Goal: Information Seeking & Learning: Learn about a topic

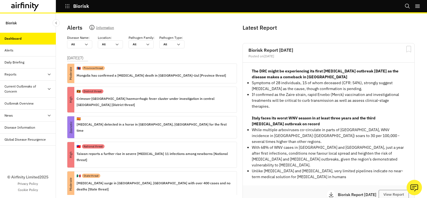
click at [41, 129] on div "Disease Information" at bounding box center [29, 127] width 51 height 5
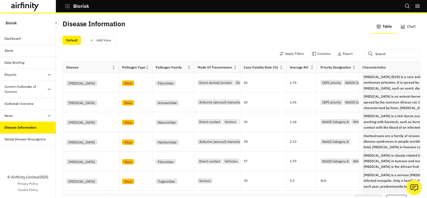
click at [30, 137] on div "Global Disease Resurgence" at bounding box center [24, 139] width 41 height 5
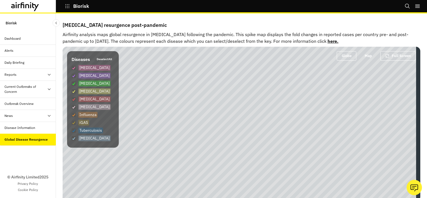
click at [23, 104] on div "Outbreak Overview" at bounding box center [18, 103] width 29 height 5
